Goal: Task Accomplishment & Management: Use online tool/utility

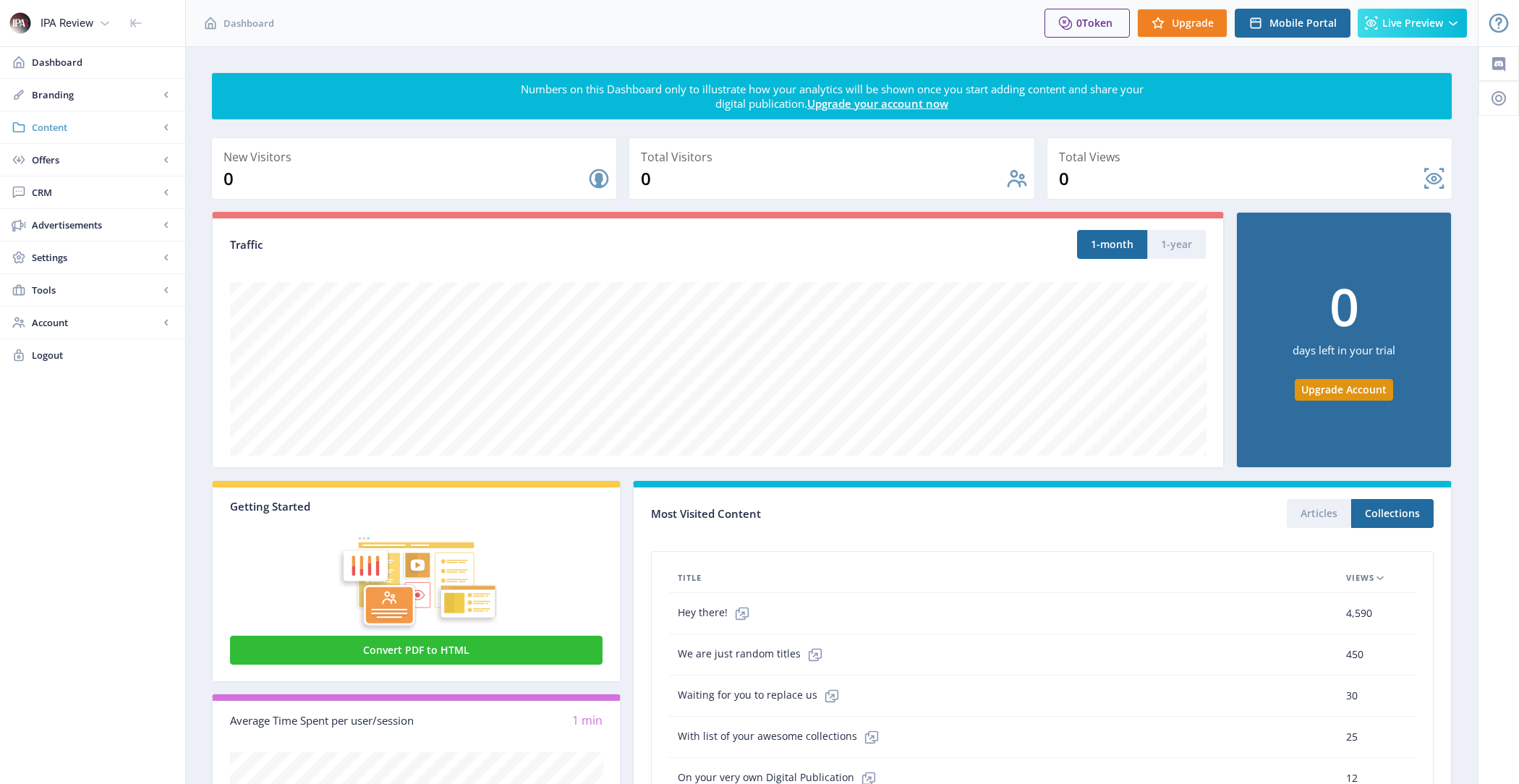
click at [85, 131] on span "Content" at bounding box center [96, 127] width 127 height 15
click at [104, 213] on link "Import PDF" at bounding box center [93, 225] width 156 height 32
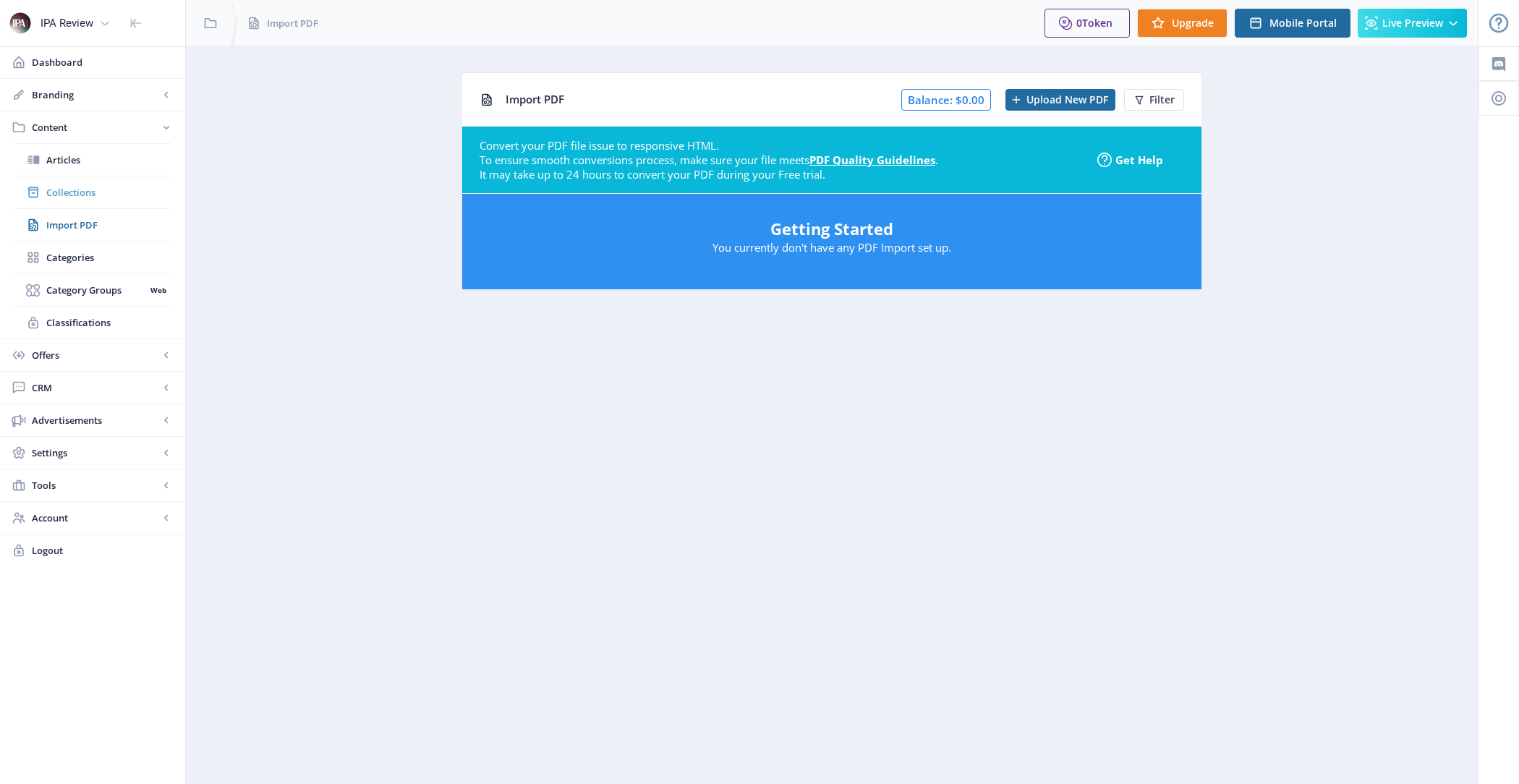
click at [101, 187] on span "Collections" at bounding box center [108, 192] width 124 height 15
